Goal: Navigation & Orientation: Find specific page/section

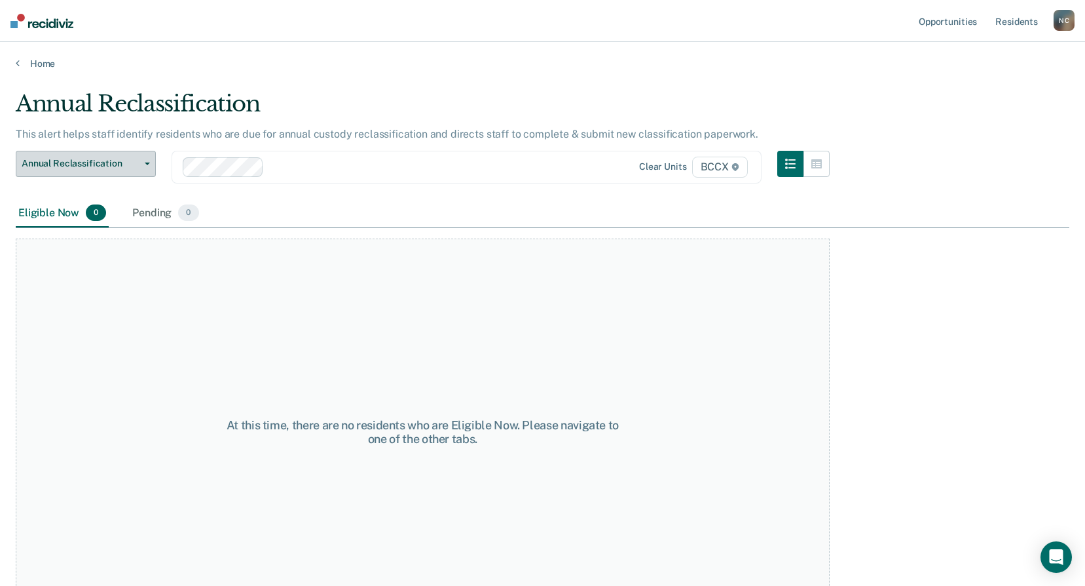
click at [97, 152] on button "Annual Reclassification" at bounding box center [86, 164] width 140 height 26
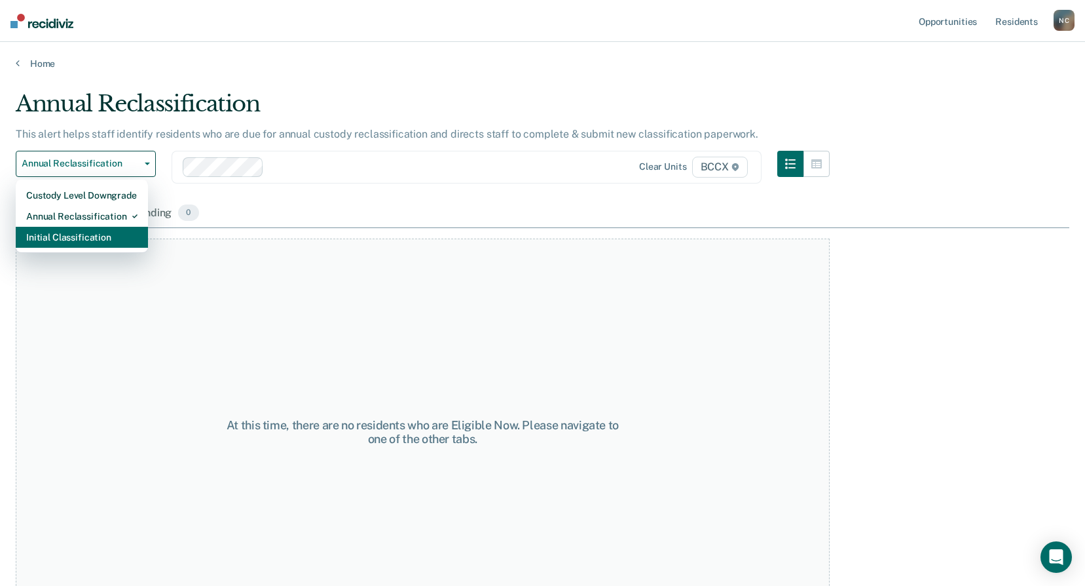
click at [91, 242] on div "Initial Classification" at bounding box center [81, 237] width 111 height 21
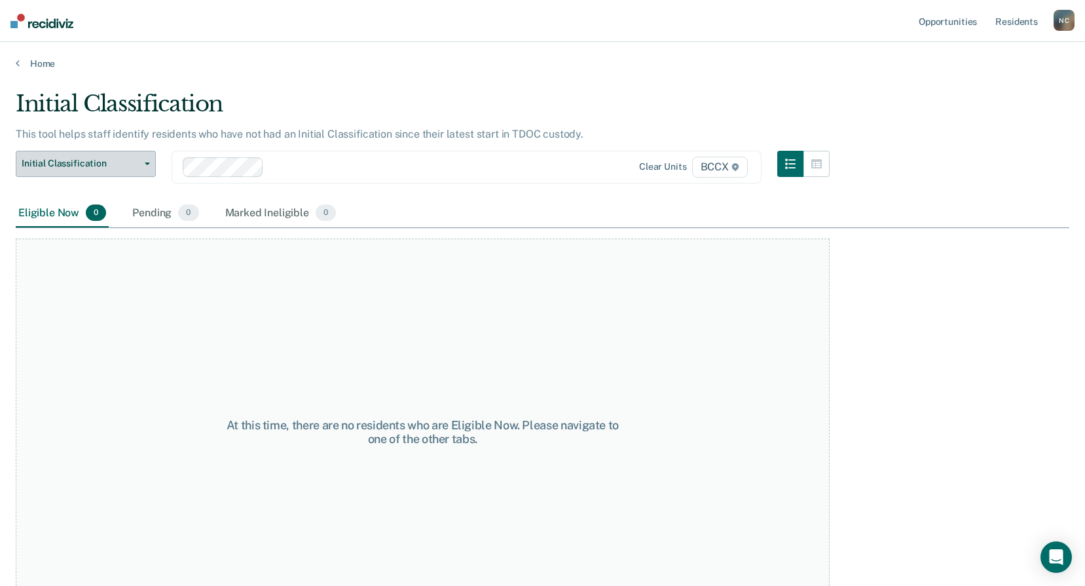
click at [88, 166] on span "Initial Classification" at bounding box center [81, 163] width 118 height 11
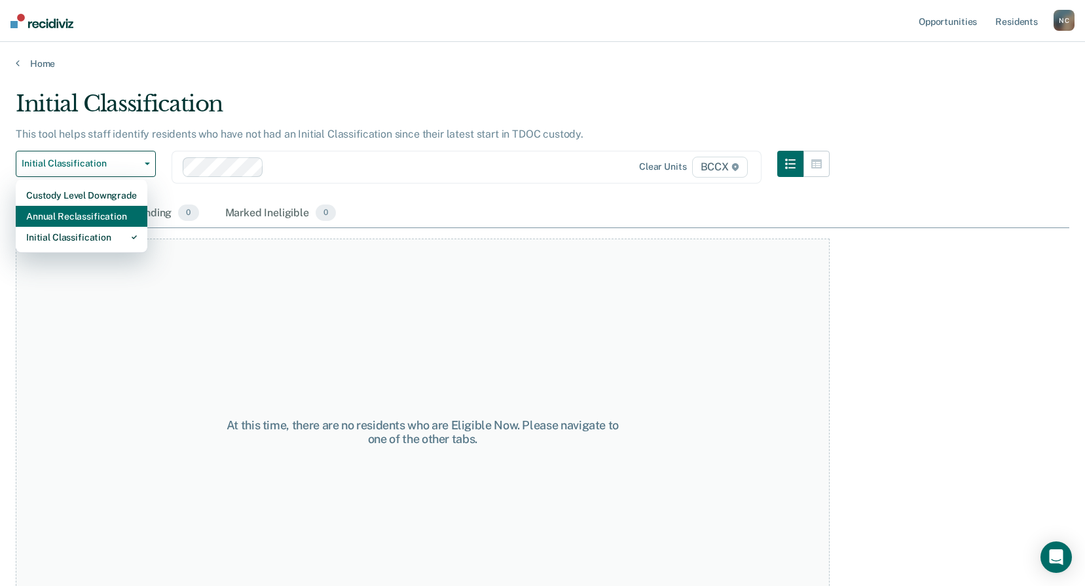
click at [102, 217] on div "Annual Reclassification" at bounding box center [81, 216] width 111 height 21
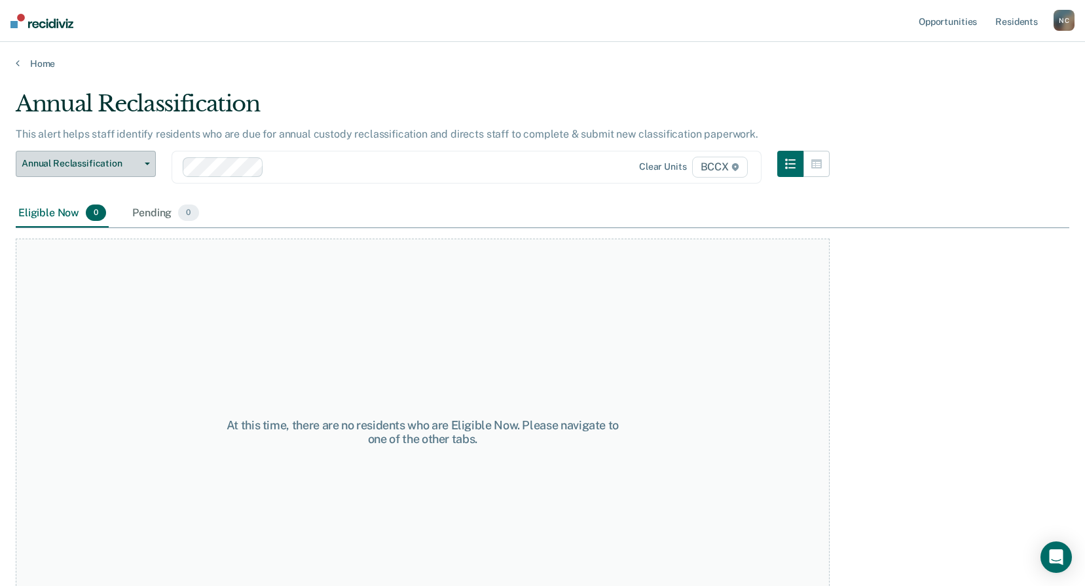
click at [95, 159] on span "Annual Reclassification" at bounding box center [81, 163] width 118 height 11
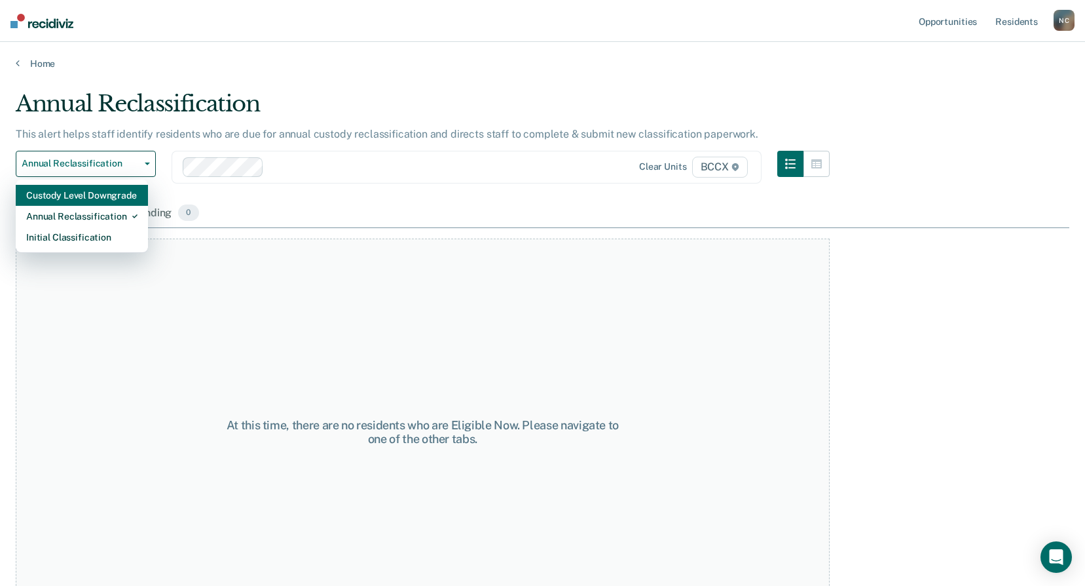
click at [100, 192] on div "Custody Level Downgrade" at bounding box center [81, 195] width 111 height 21
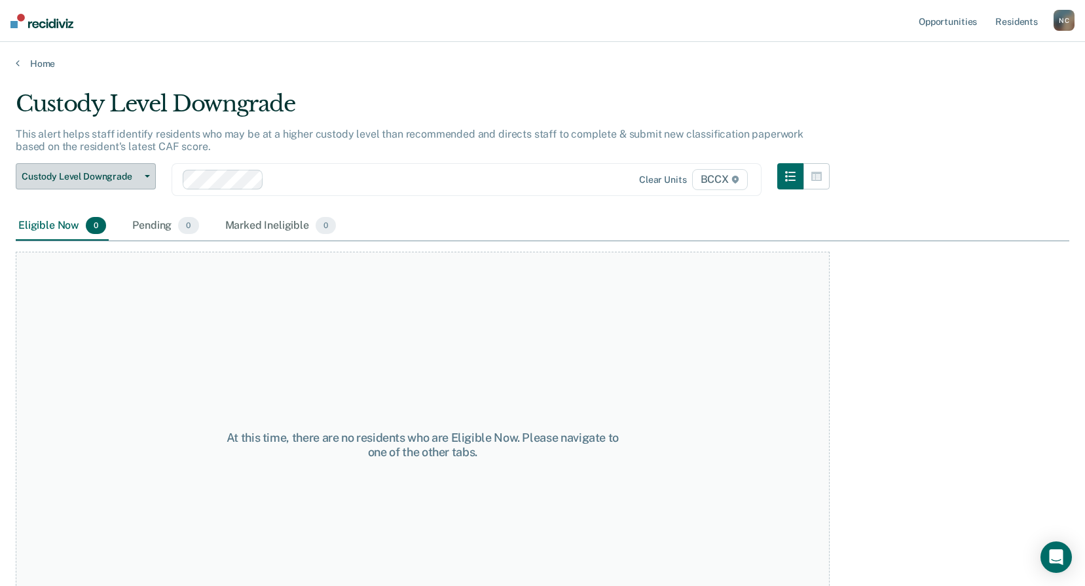
click at [119, 179] on span "Custody Level Downgrade" at bounding box center [81, 176] width 118 height 11
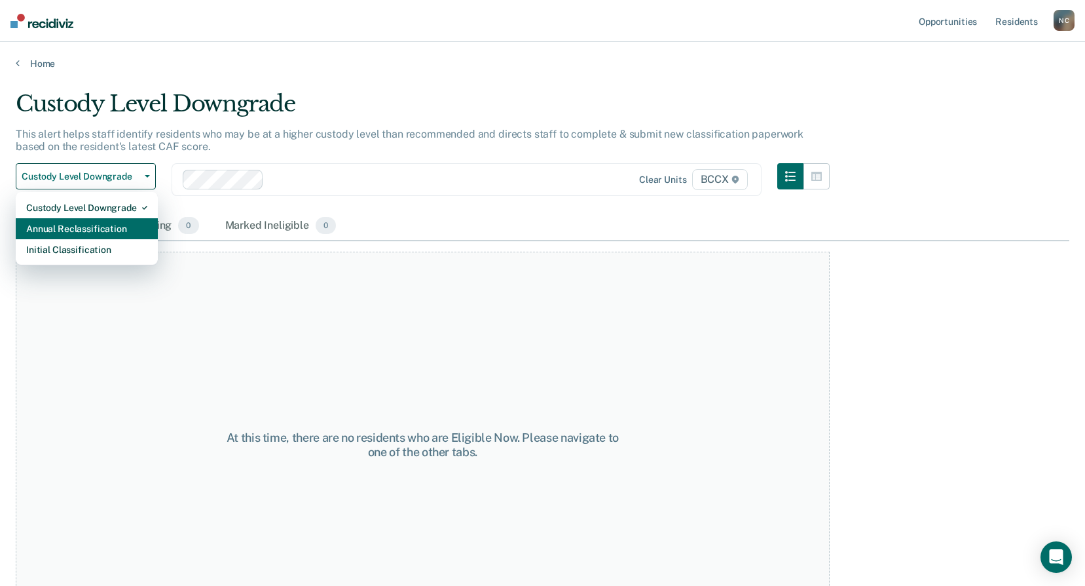
click at [128, 227] on div "Annual Reclassification" at bounding box center [86, 228] width 121 height 21
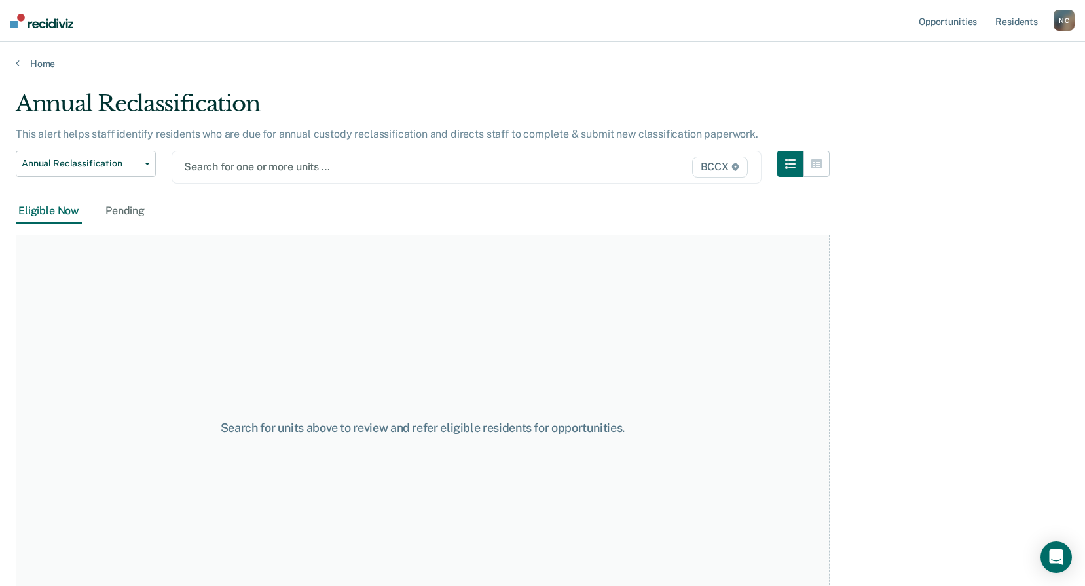
click at [293, 162] on div at bounding box center [381, 166] width 395 height 15
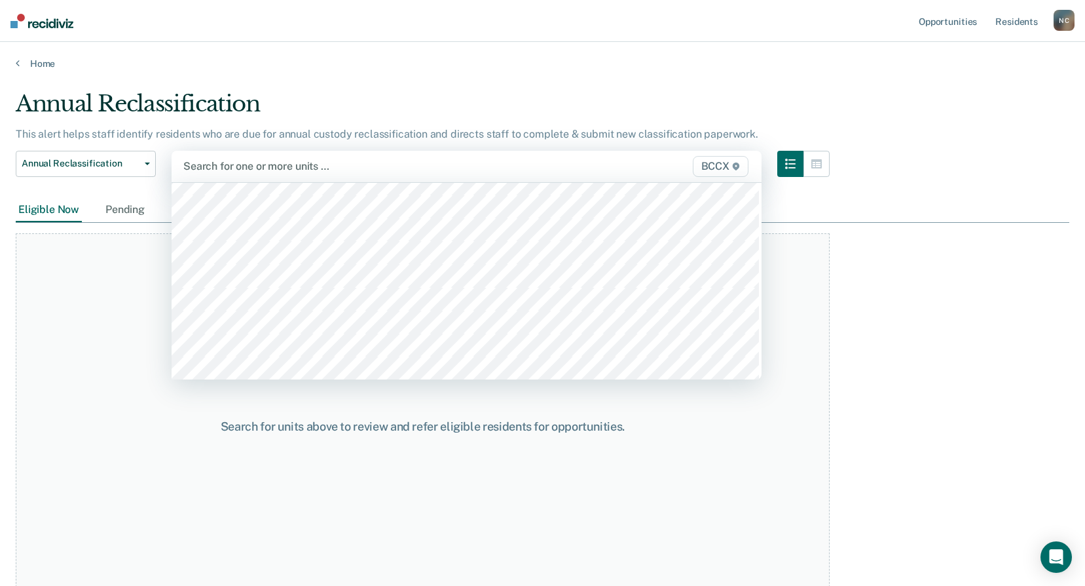
scroll to position [197, 0]
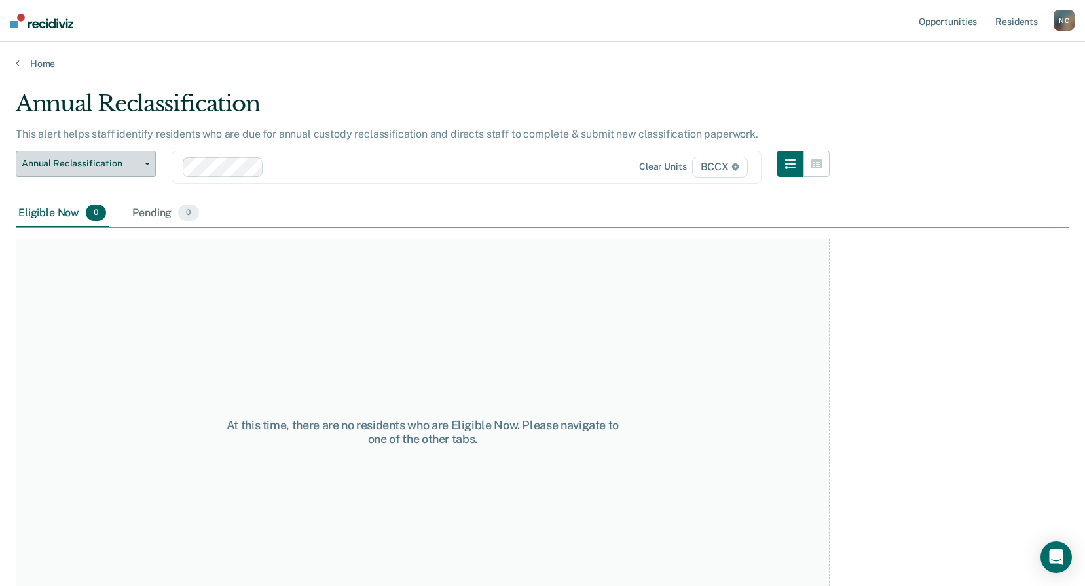
click at [115, 171] on button "Annual Reclassification" at bounding box center [86, 164] width 140 height 26
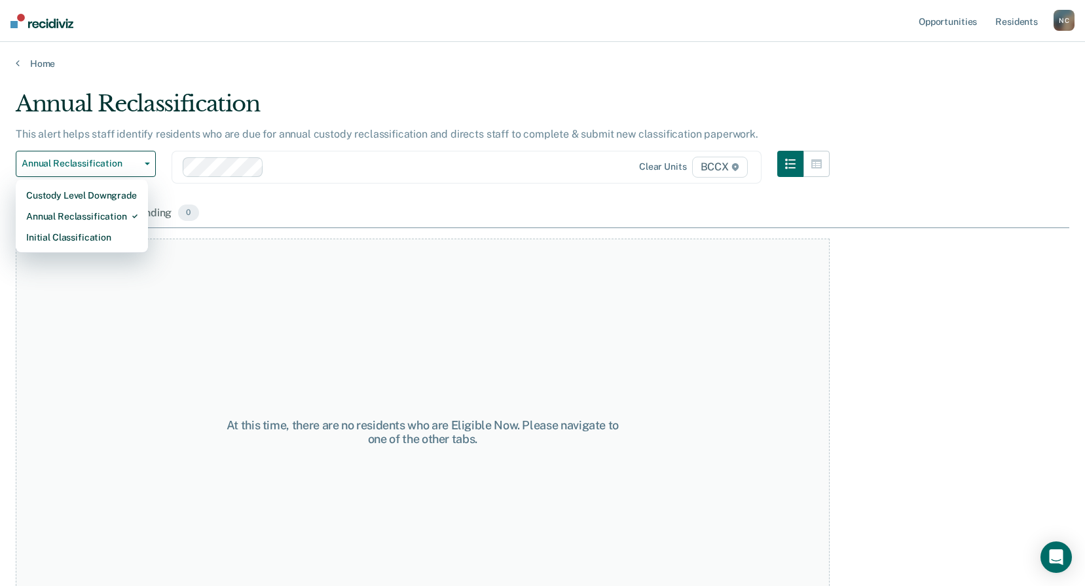
click at [112, 251] on div "Custody Level Downgrade Annual Reclassification Initial Classification" at bounding box center [82, 215] width 132 height 73
click at [111, 240] on div "Initial Classification" at bounding box center [81, 237] width 111 height 21
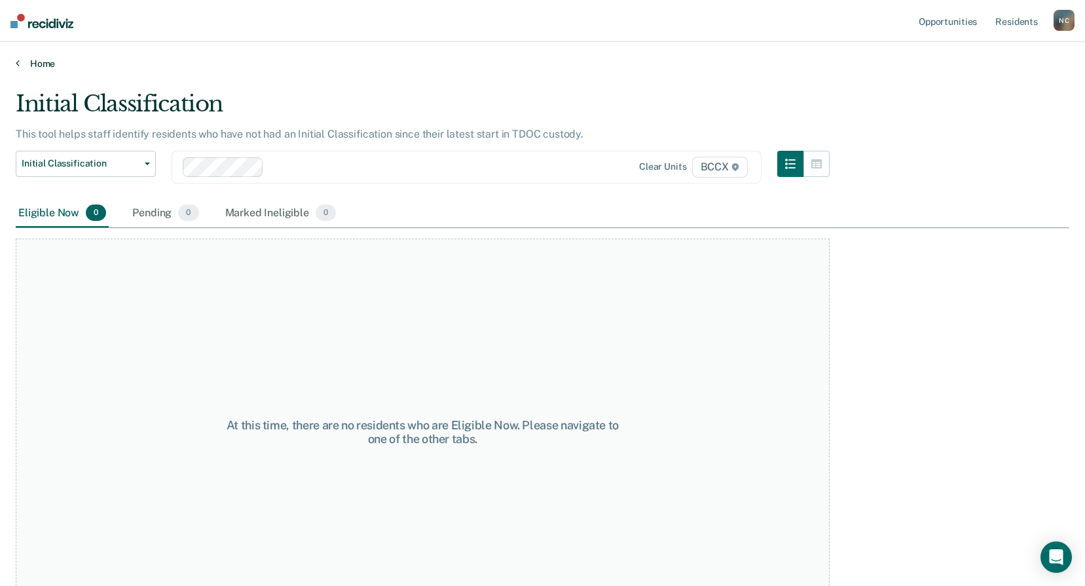
click at [42, 67] on link "Home" at bounding box center [543, 64] width 1054 height 12
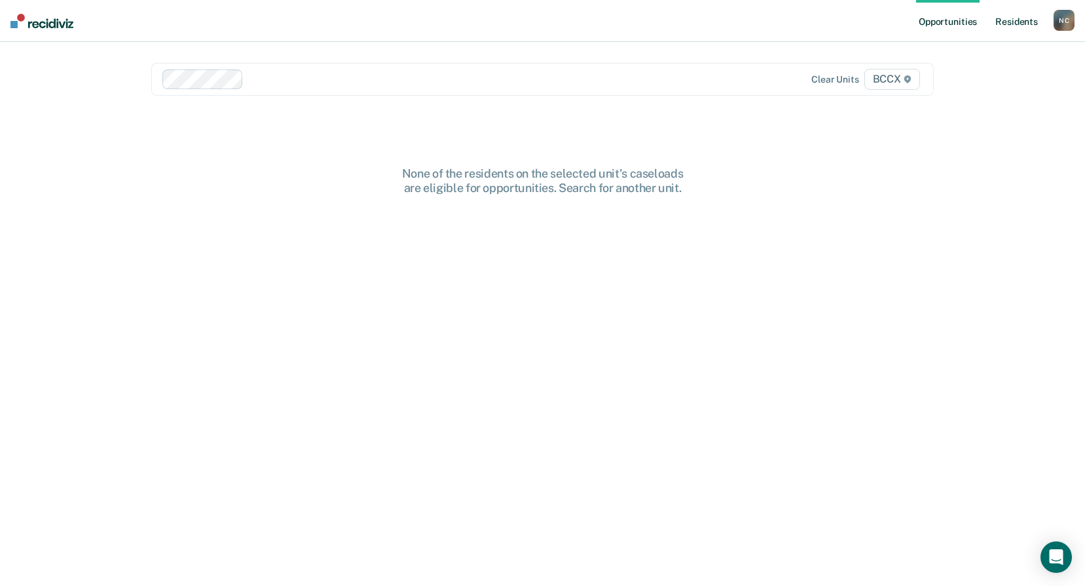
click at [1018, 22] on link "Resident s" at bounding box center [1017, 21] width 48 height 42
